Goal: Task Accomplishment & Management: Manage account settings

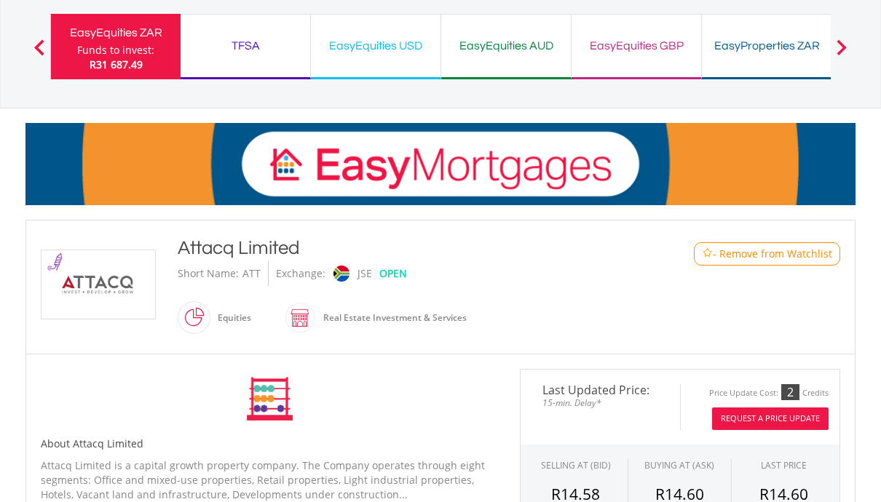
scroll to position [73, 0]
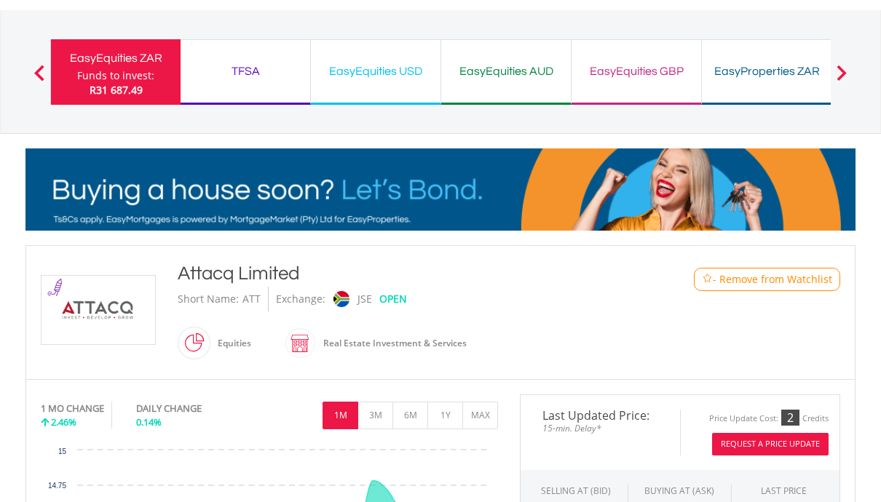
click at [760, 280] on span "- Remove from Watchlist" at bounding box center [772, 279] width 119 height 15
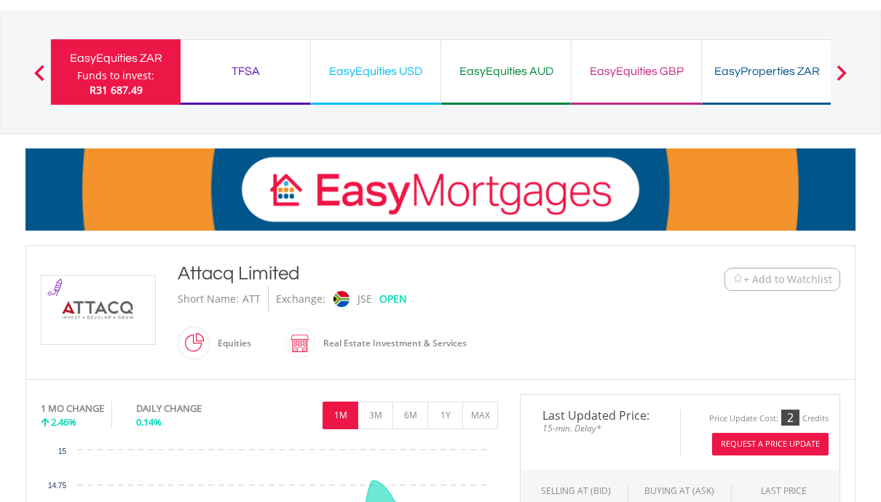
click at [10, 0] on div "My Investments Invest Now New Listings Sell My Recurring Investments Pending Or…" at bounding box center [440, 79] width 881 height 304
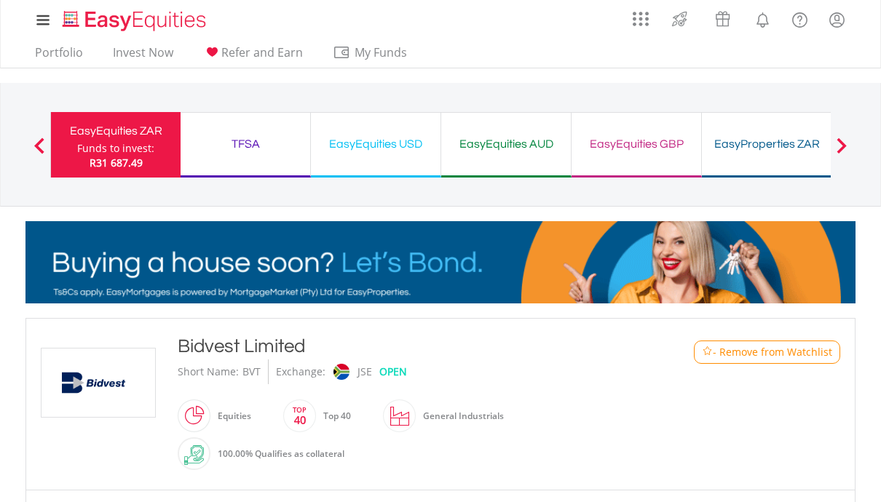
click at [759, 357] on span "- Remove from Watchlist" at bounding box center [772, 352] width 119 height 15
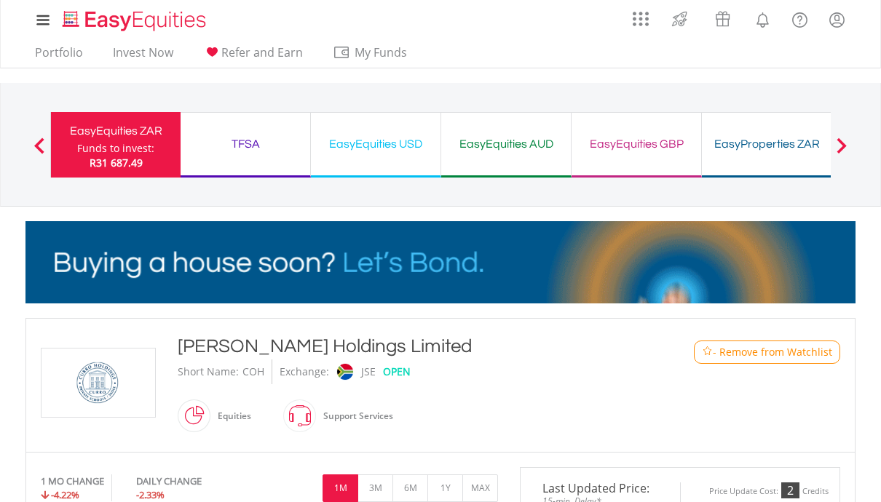
click at [751, 350] on span "- Remove from Watchlist" at bounding box center [772, 352] width 119 height 15
